Goal: Obtain resource: Obtain resource

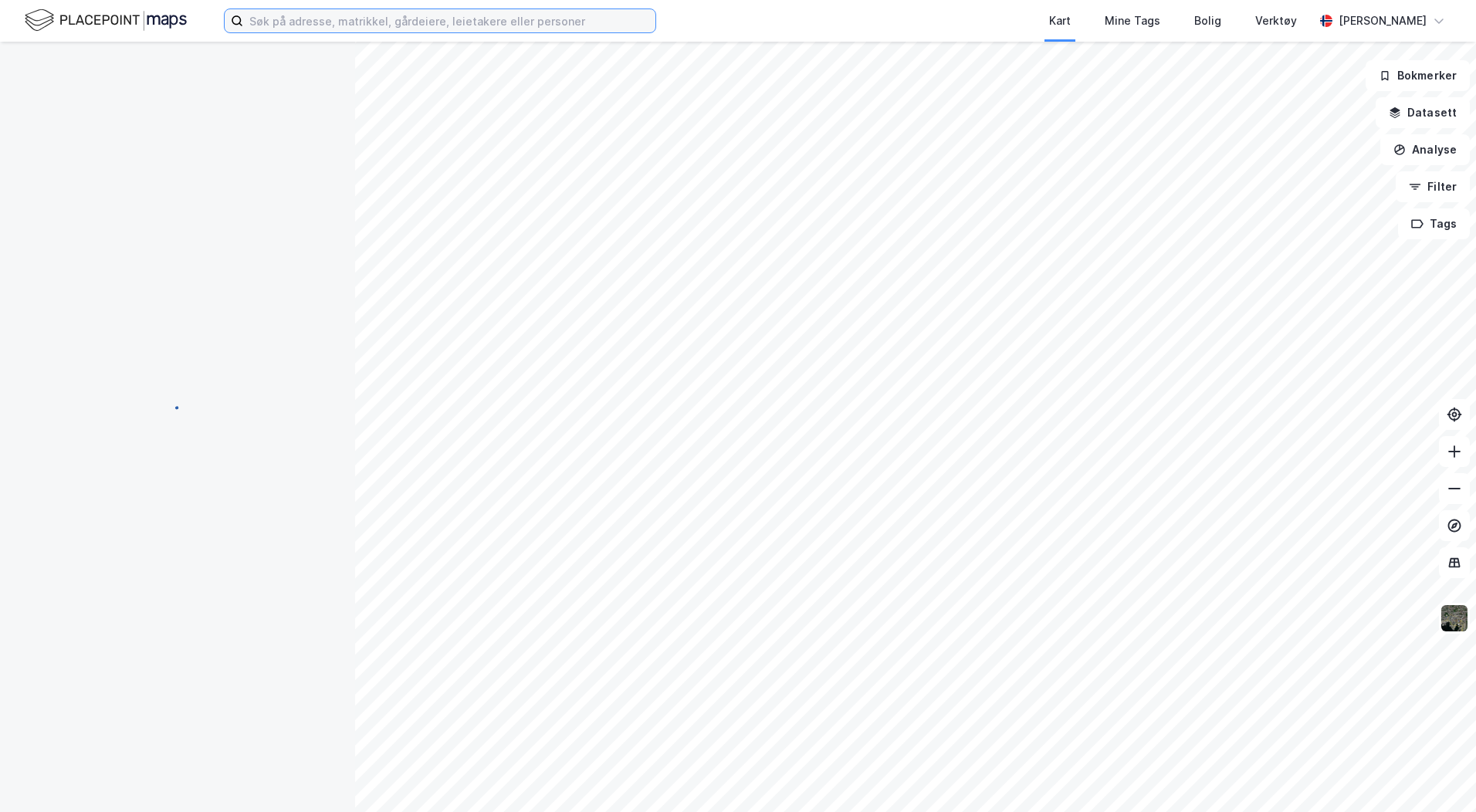
click at [474, 24] on input at bounding box center [448, 20] width 412 height 23
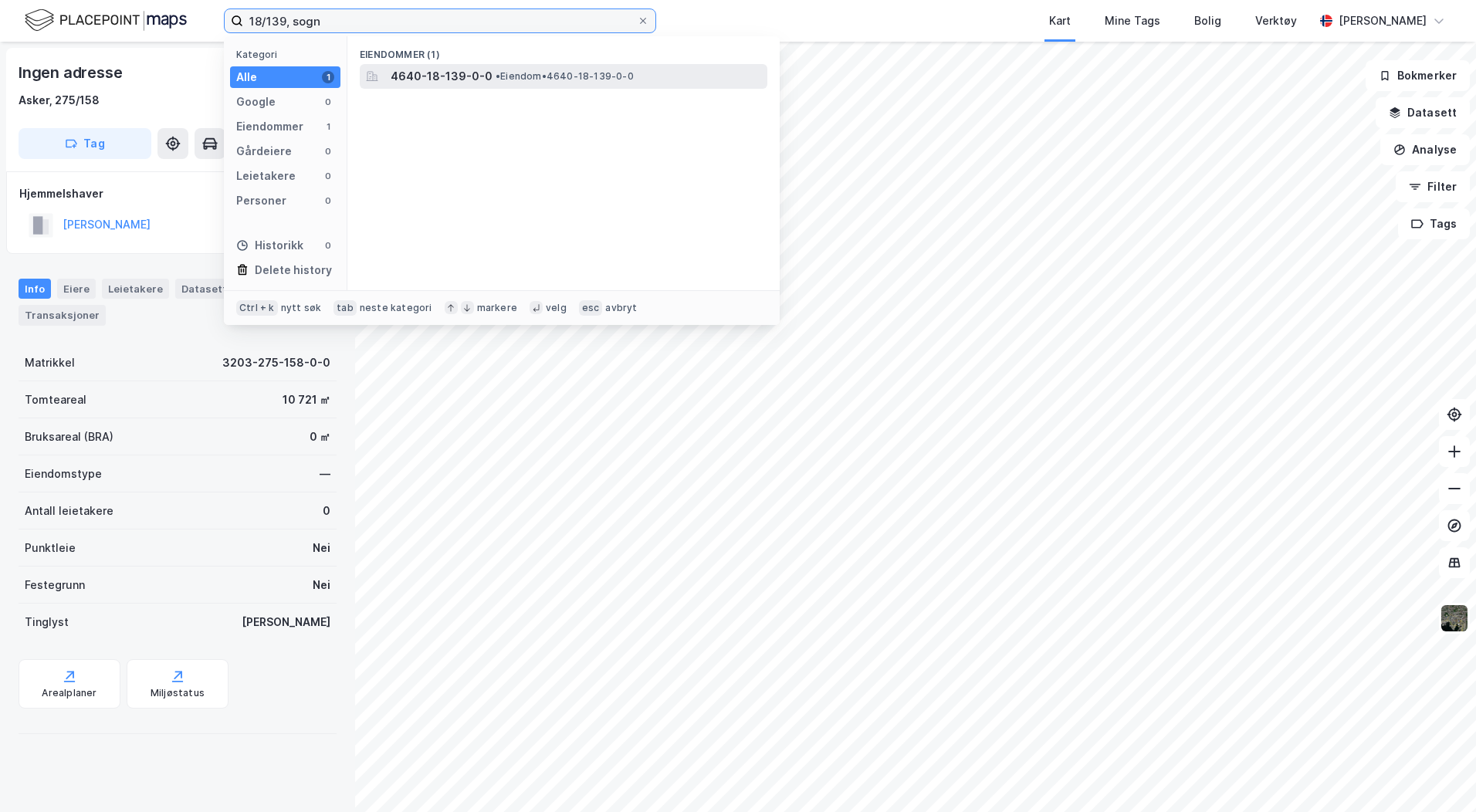
type input "18/139, sogn"
click at [496, 76] on span "•" at bounding box center [498, 76] width 5 height 12
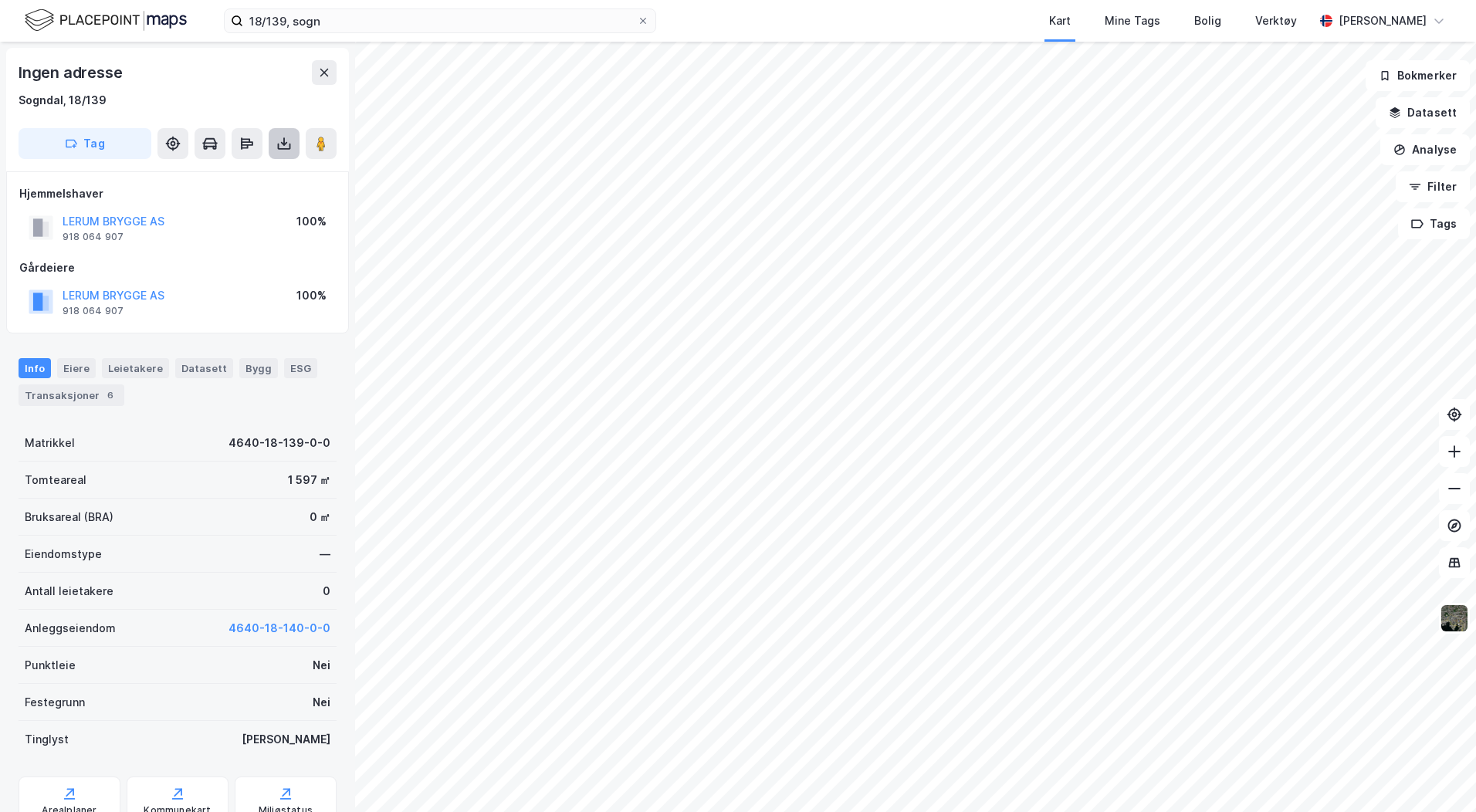
click at [280, 144] on icon at bounding box center [284, 143] width 16 height 16
click at [234, 174] on div "Last ned grunnbok" at bounding box center [207, 174] width 90 height 13
click at [284, 142] on icon at bounding box center [284, 141] width 2 height 8
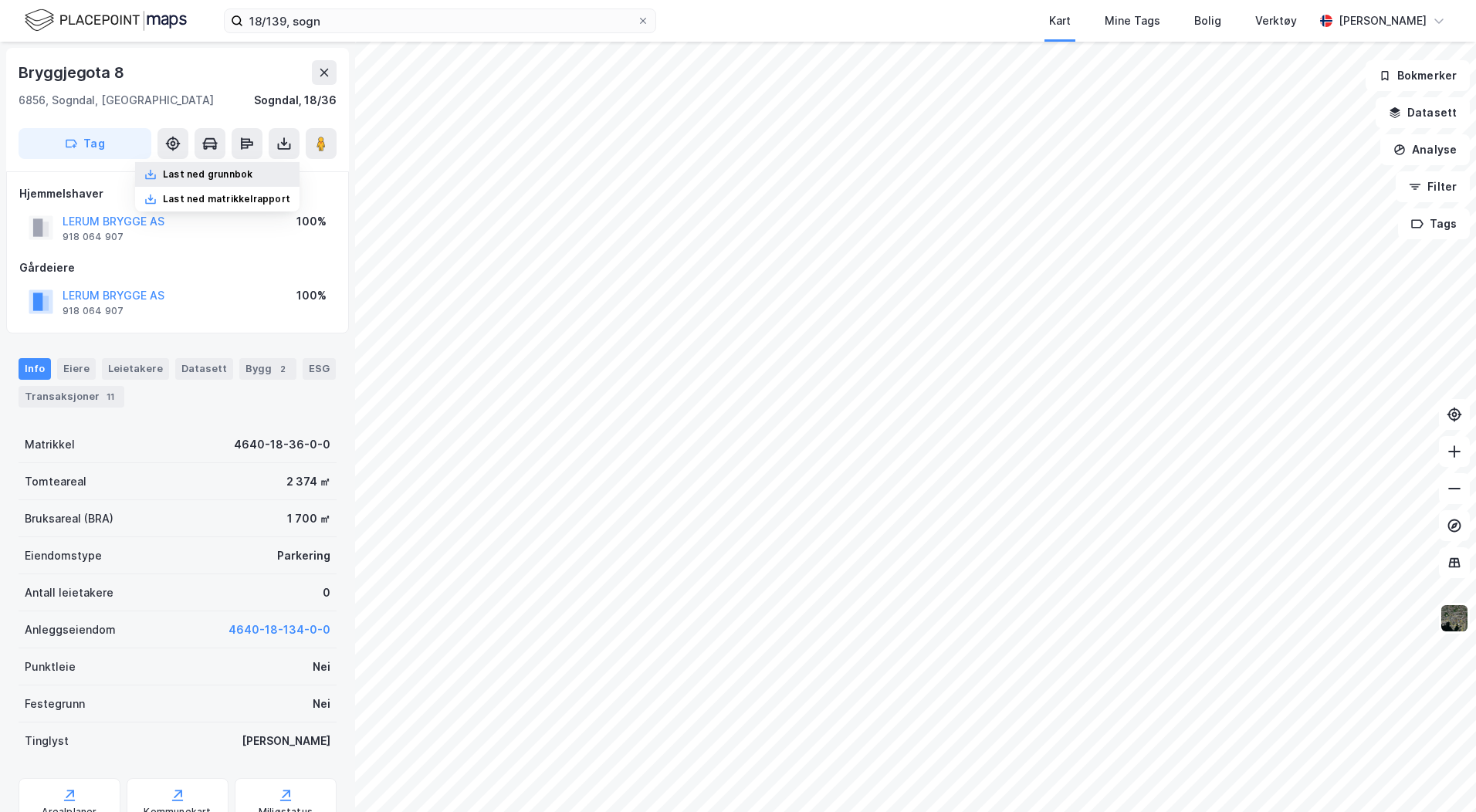
click at [191, 177] on div "Last ned grunnbok" at bounding box center [207, 174] width 90 height 13
